Goal: Task Accomplishment & Management: Use online tool/utility

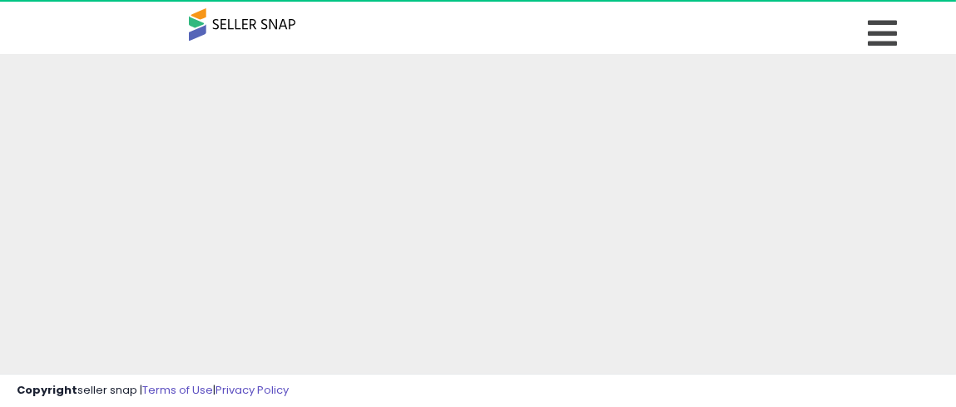
click at [267, 24] on span at bounding box center [242, 24] width 106 height 32
click at [882, 32] on icon at bounding box center [881, 33] width 29 height 33
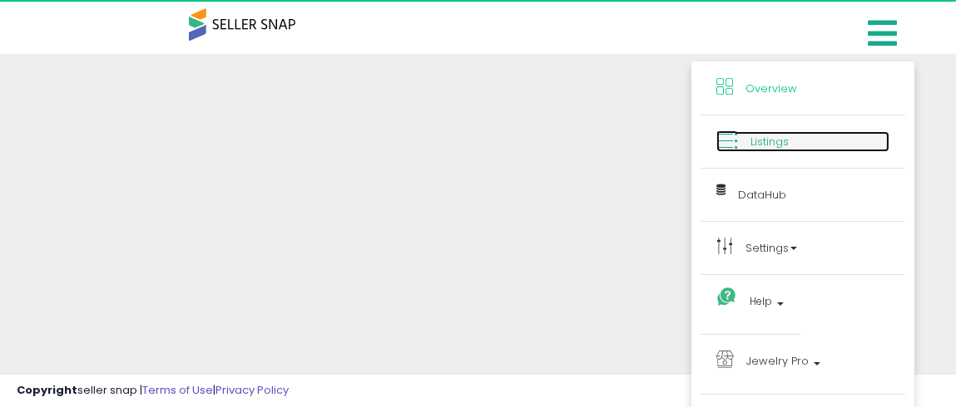
click at [783, 140] on span "Listings" at bounding box center [769, 142] width 38 height 16
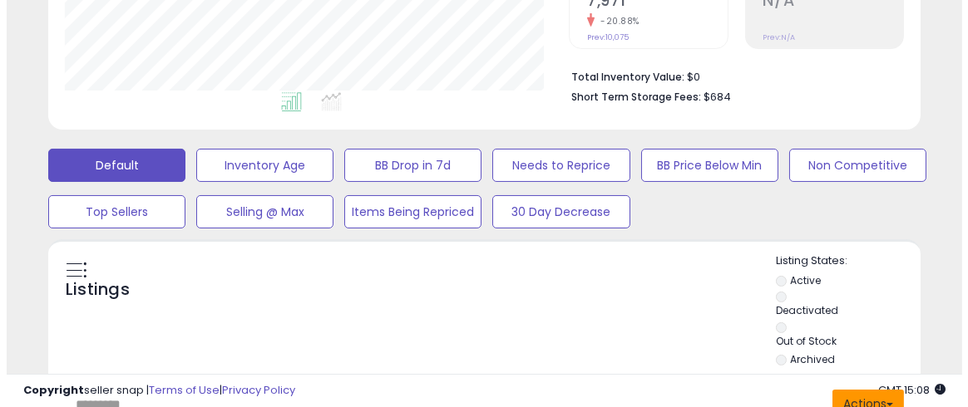
scroll to position [498, 0]
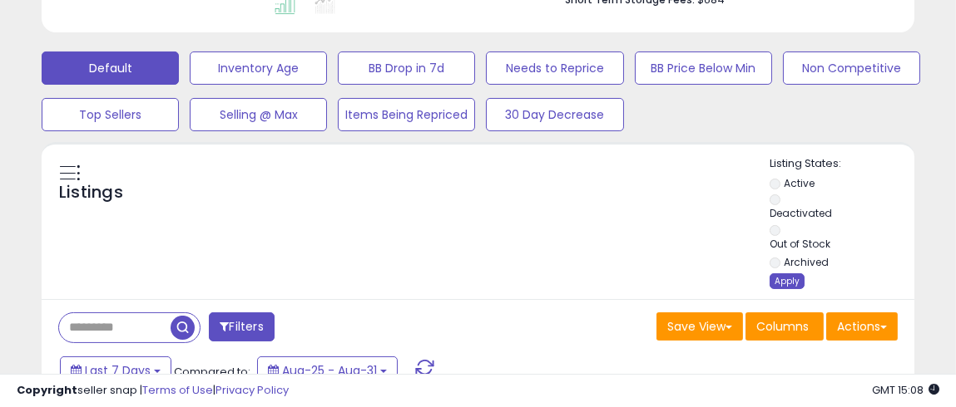
click at [786, 274] on div "Apply" at bounding box center [786, 282] width 35 height 16
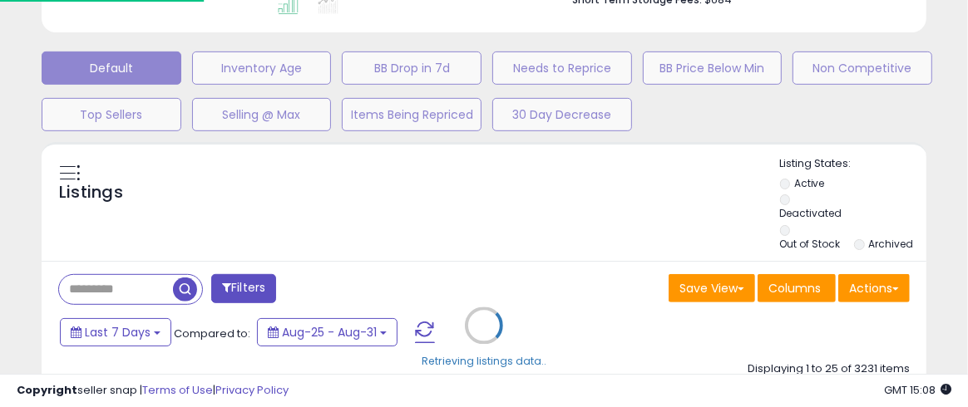
click at [867, 299] on div "Retrieving listings data.." at bounding box center [484, 338] width 910 height 392
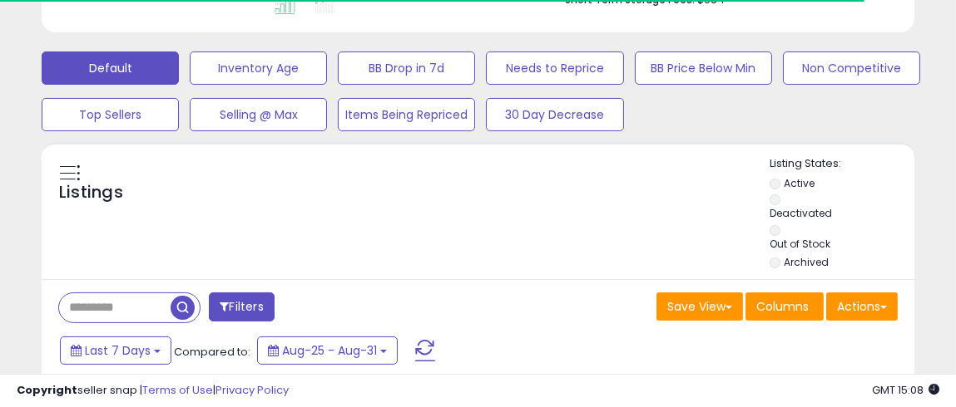
scroll to position [831275, 831112]
click at [868, 293] on button "Actions" at bounding box center [862, 307] width 72 height 28
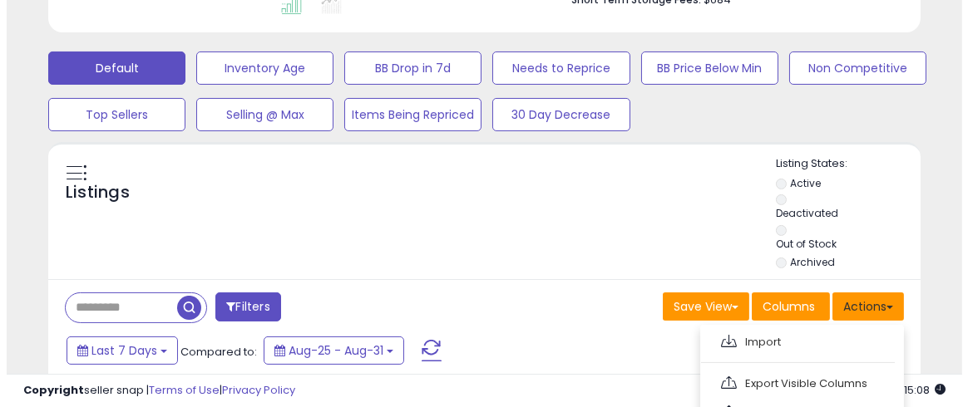
scroll to position [340, 504]
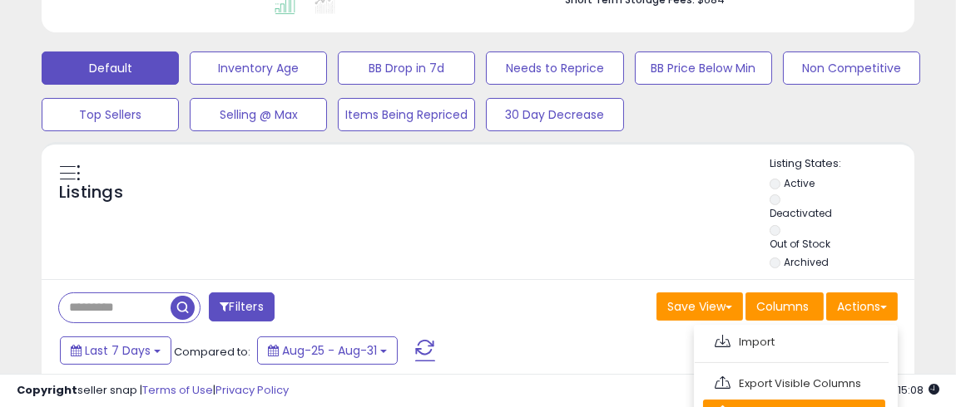
click at [789, 400] on link "Export All Columns" at bounding box center [794, 413] width 182 height 26
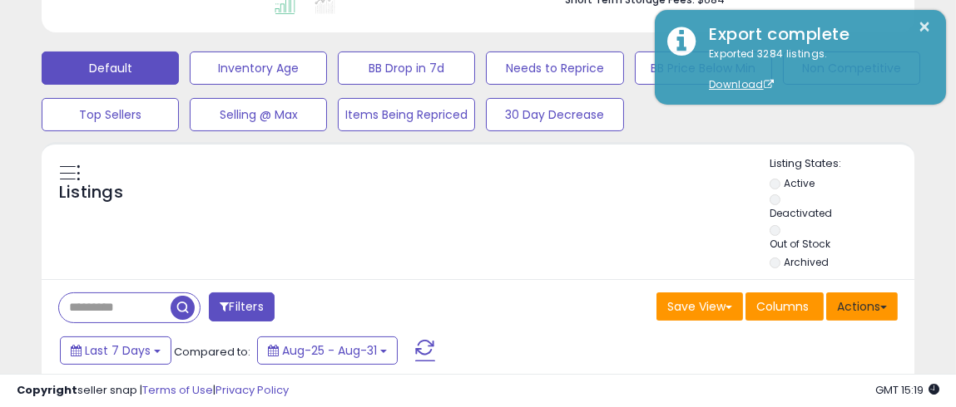
click at [854, 293] on button "Actions" at bounding box center [862, 307] width 72 height 28
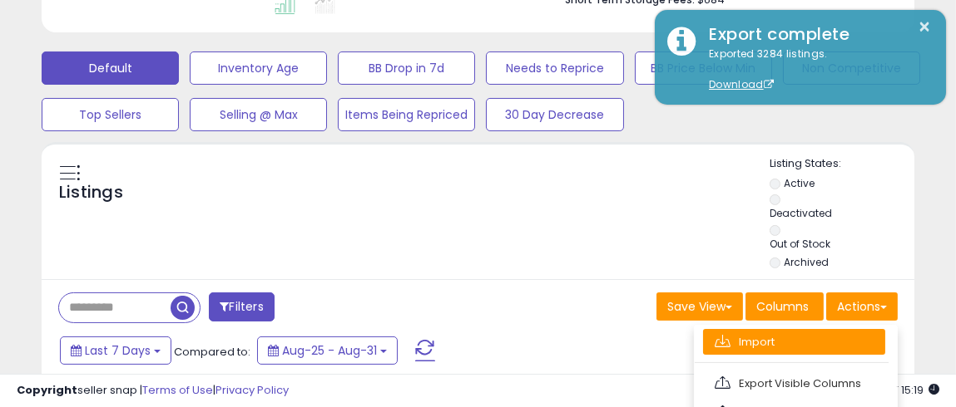
click at [763, 329] on link "Import" at bounding box center [794, 342] width 182 height 26
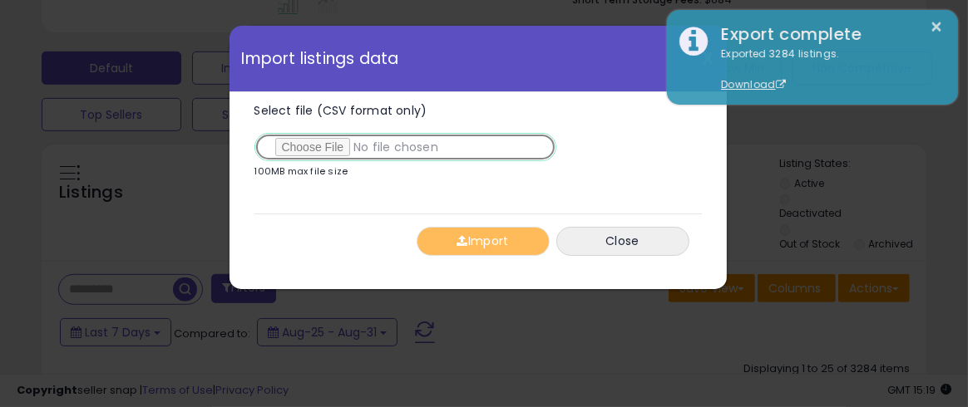
click at [307, 149] on input "Select file (CSV format only)" at bounding box center [405, 147] width 302 height 28
type input "**********"
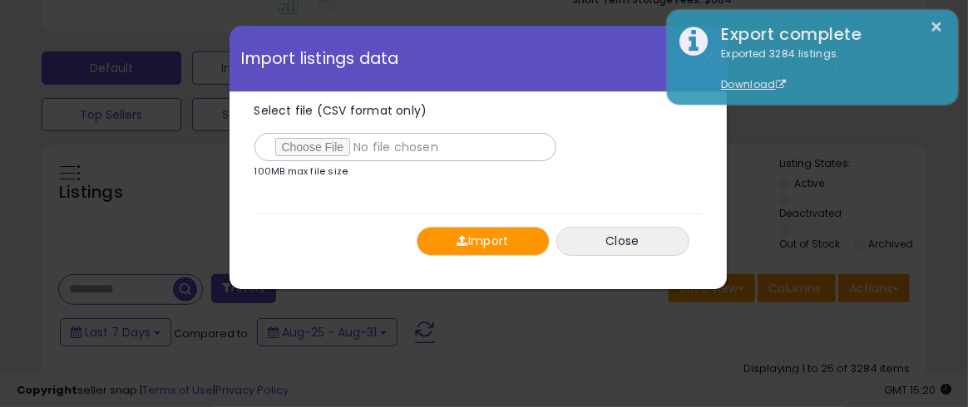
click at [465, 243] on span "button" at bounding box center [462, 241] width 11 height 12
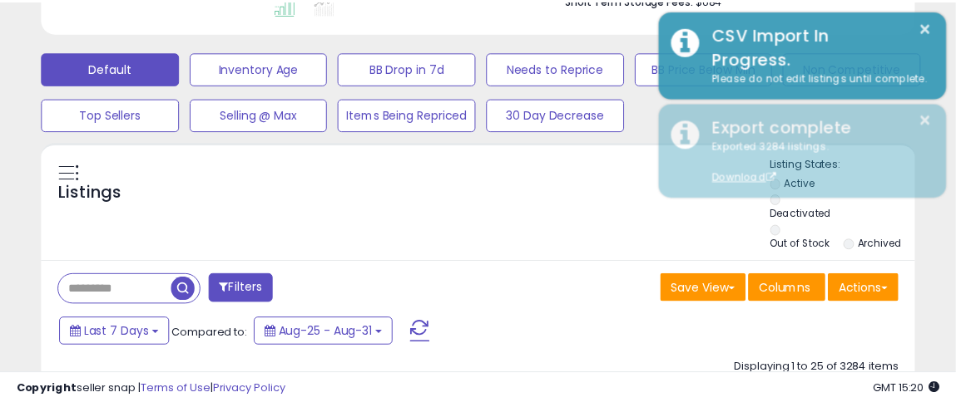
scroll to position [831275, 831112]
